Goal: Information Seeking & Learning: Learn about a topic

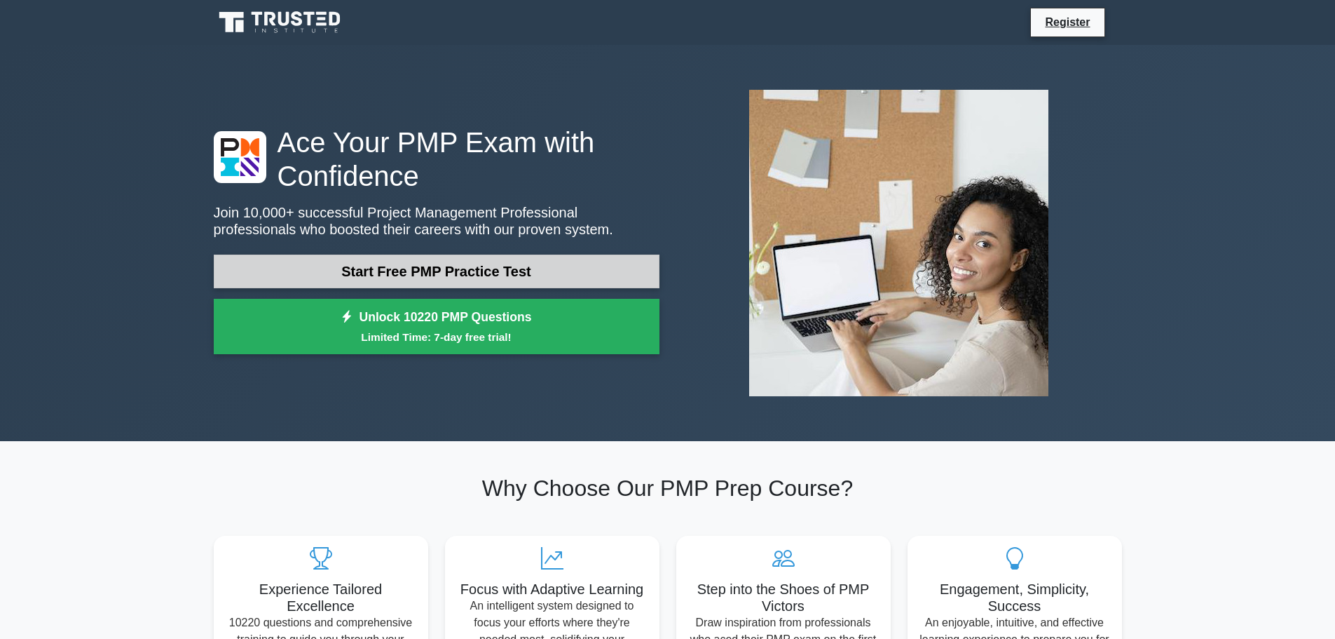
click at [426, 275] on link "Start Free PMP Practice Test" at bounding box center [437, 271] width 446 height 34
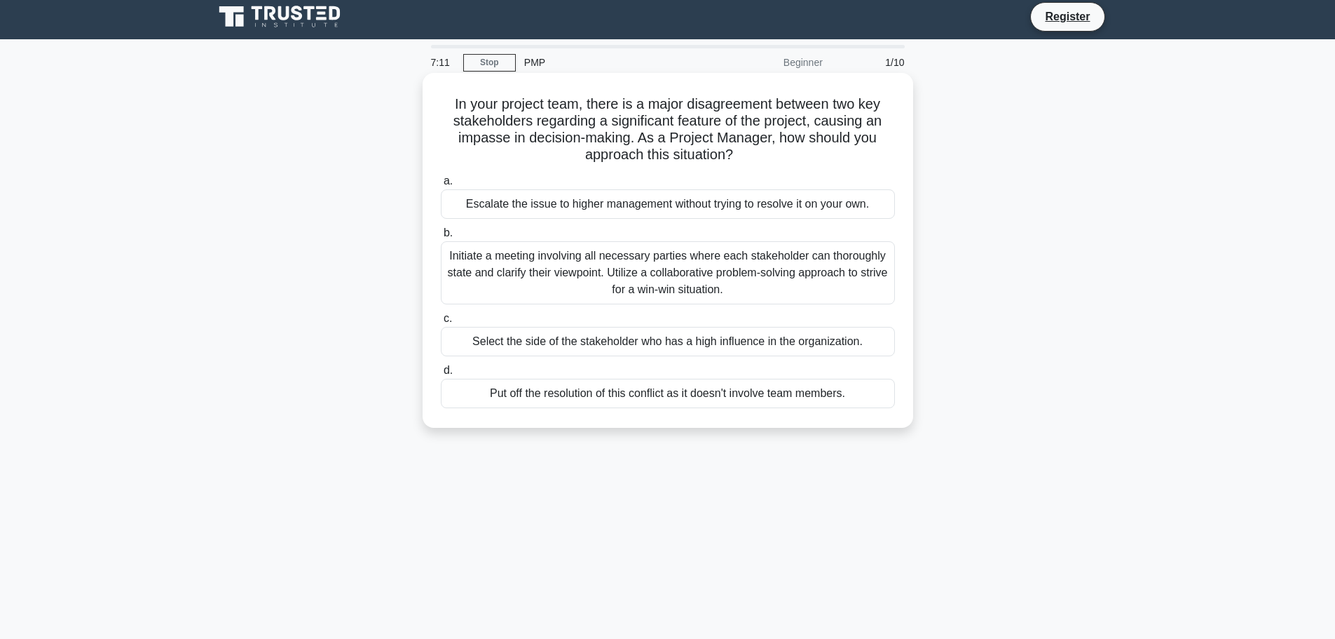
scroll to position [10, 0]
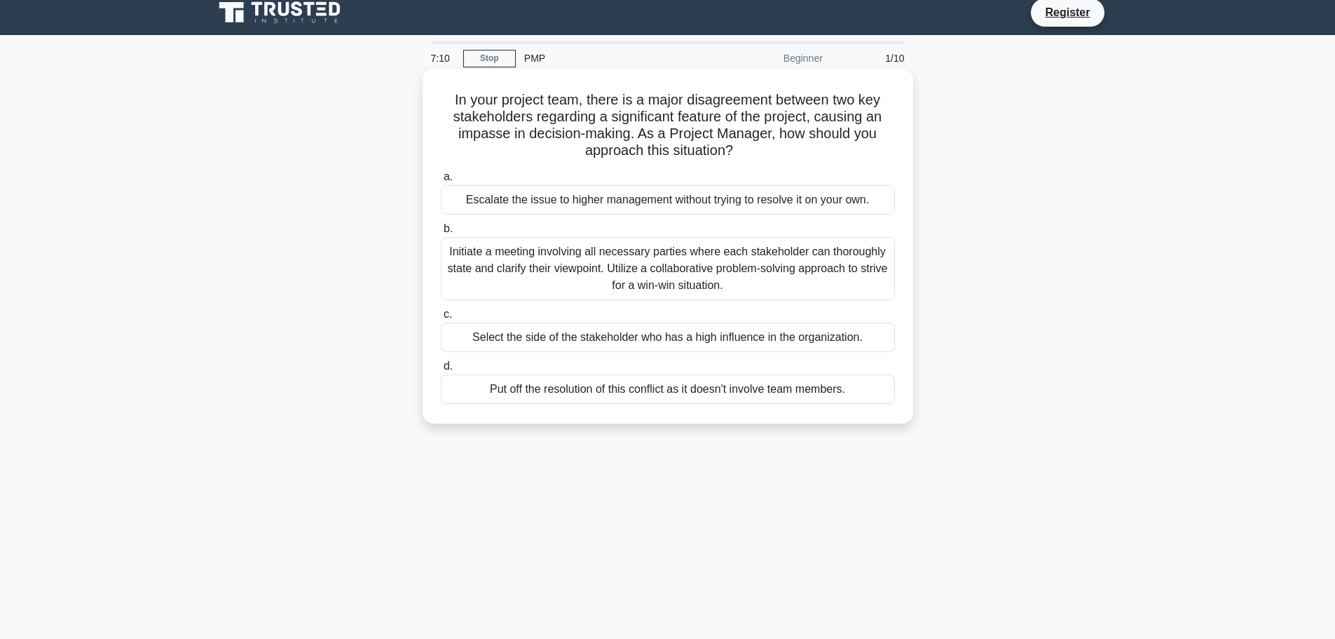
click at [550, 342] on div "Select the side of the stakeholder who has a high influence in the organization." at bounding box center [668, 336] width 454 height 29
click at [441, 319] on input "c. Select the side of the stakeholder who has a high influence in the organizat…" at bounding box center [441, 314] width 0 height 9
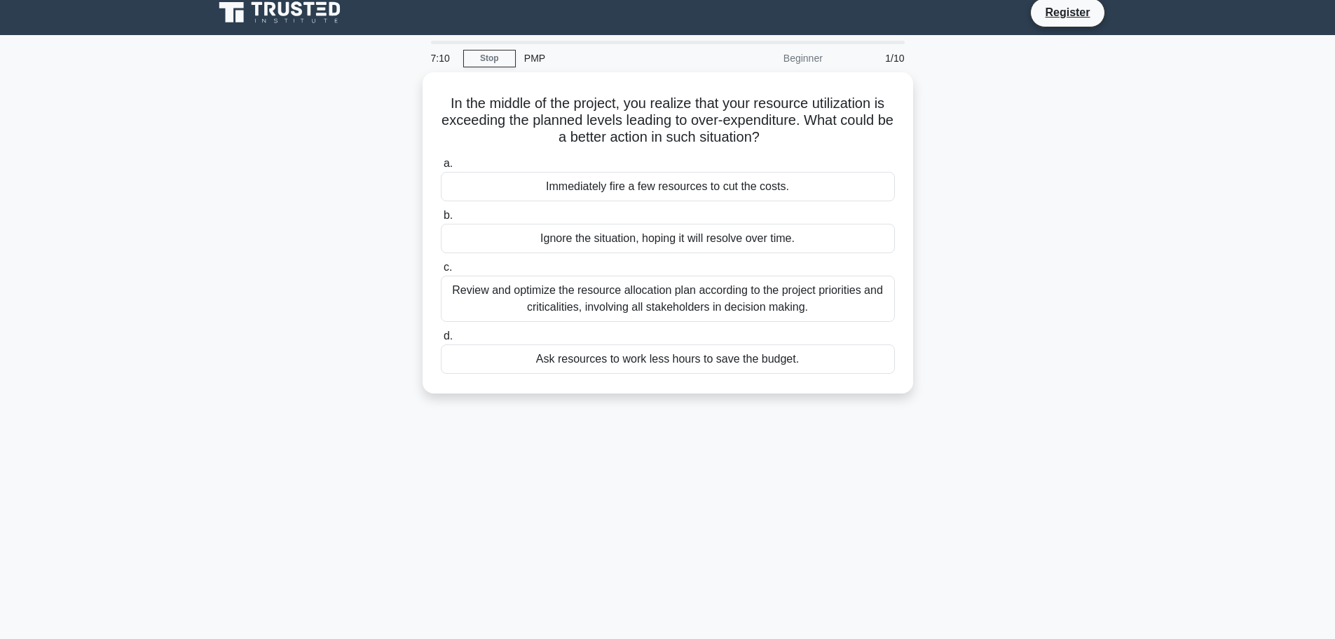
scroll to position [0, 0]
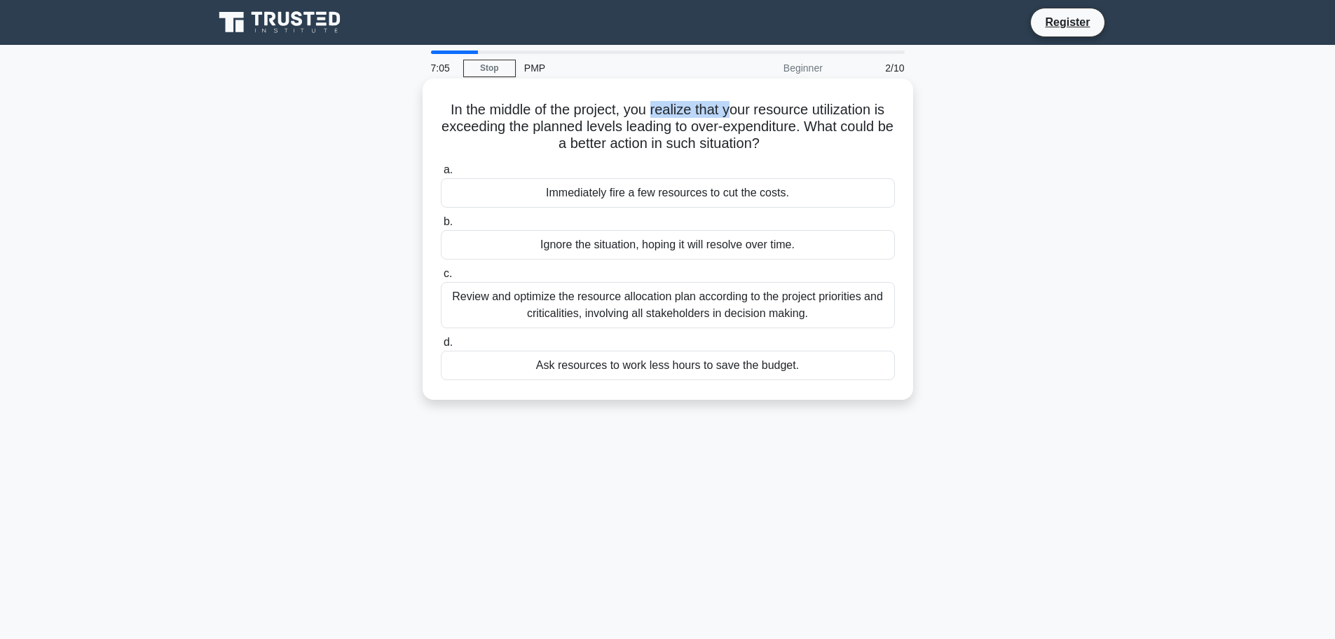
drag, startPoint x: 650, startPoint y: 110, endPoint x: 648, endPoint y: 117, distance: 7.3
click at [721, 118] on h5 "In the middle of the project, you realize that your resource utilization is exc…" at bounding box center [668, 127] width 457 height 52
click at [625, 119] on h5 "In the middle of the project, you realize that your resource utilization is exc…" at bounding box center [668, 127] width 457 height 52
click at [519, 119] on h5 "In the middle of the project, you realize that your resource utilization is exc…" at bounding box center [668, 127] width 457 height 52
drag, startPoint x: 566, startPoint y: 128, endPoint x: 794, endPoint y: 134, distance: 228.6
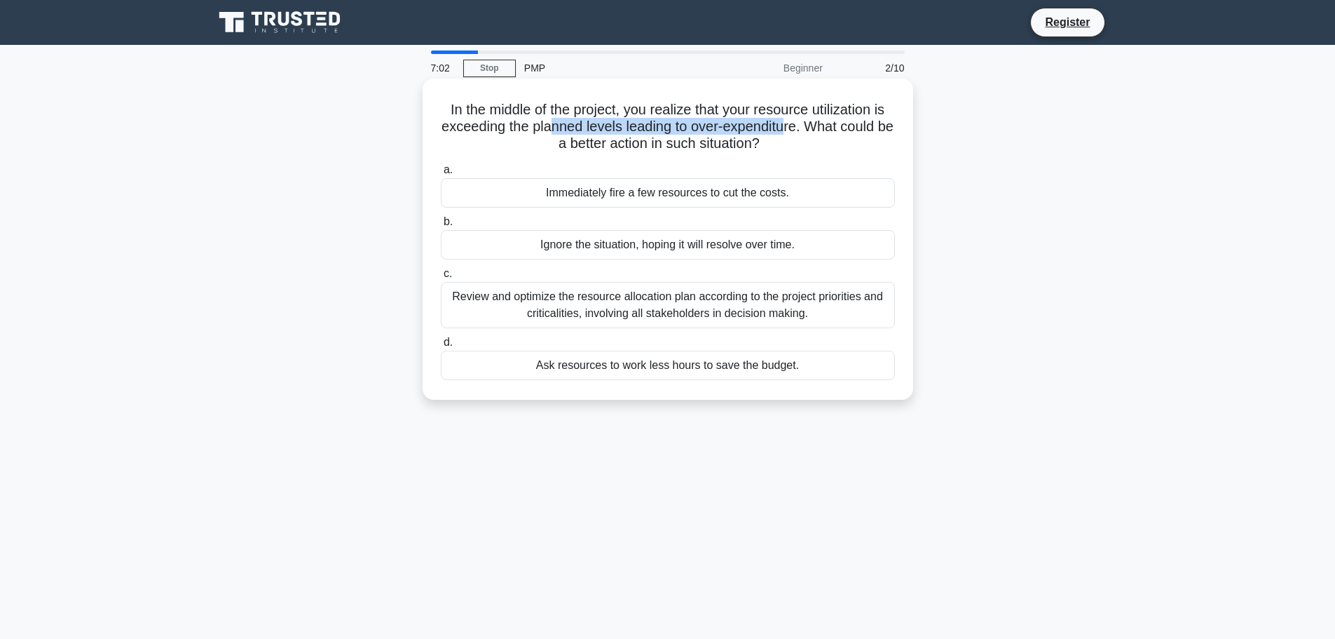
click at [794, 134] on h5 "In the middle of the project, you realize that your resource utilization is exc…" at bounding box center [668, 127] width 457 height 52
